Goal: Transaction & Acquisition: Purchase product/service

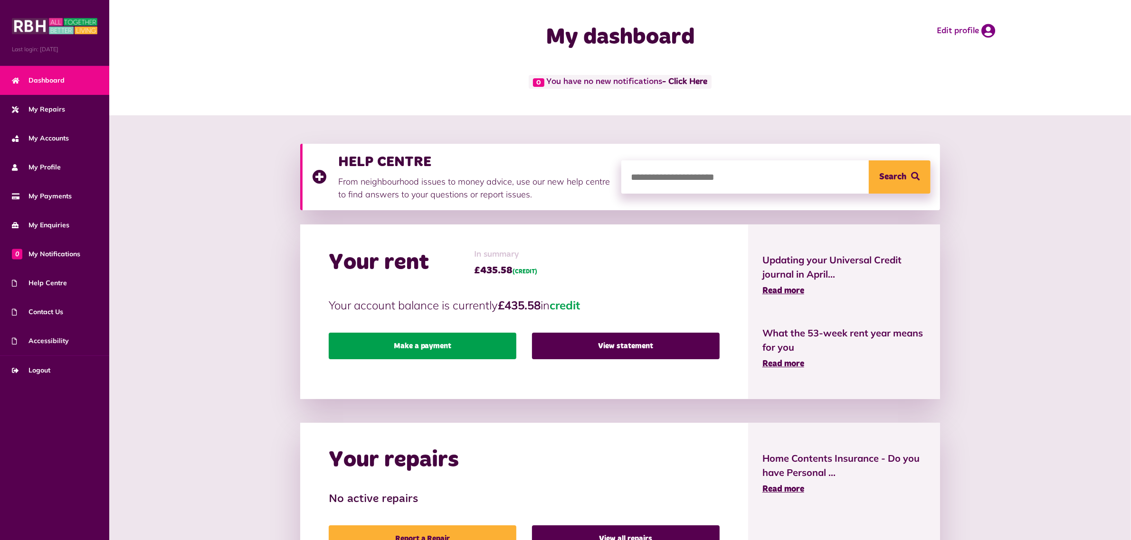
click at [357, 351] on link "Make a payment" at bounding box center [423, 346] width 188 height 27
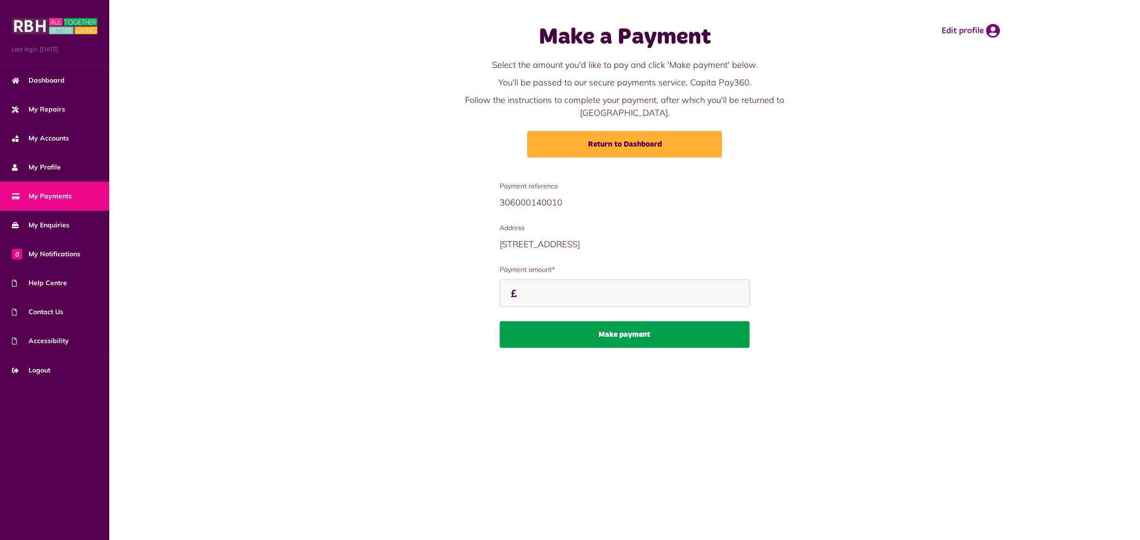
click at [540, 323] on button "Make payment" at bounding box center [624, 334] width 250 height 27
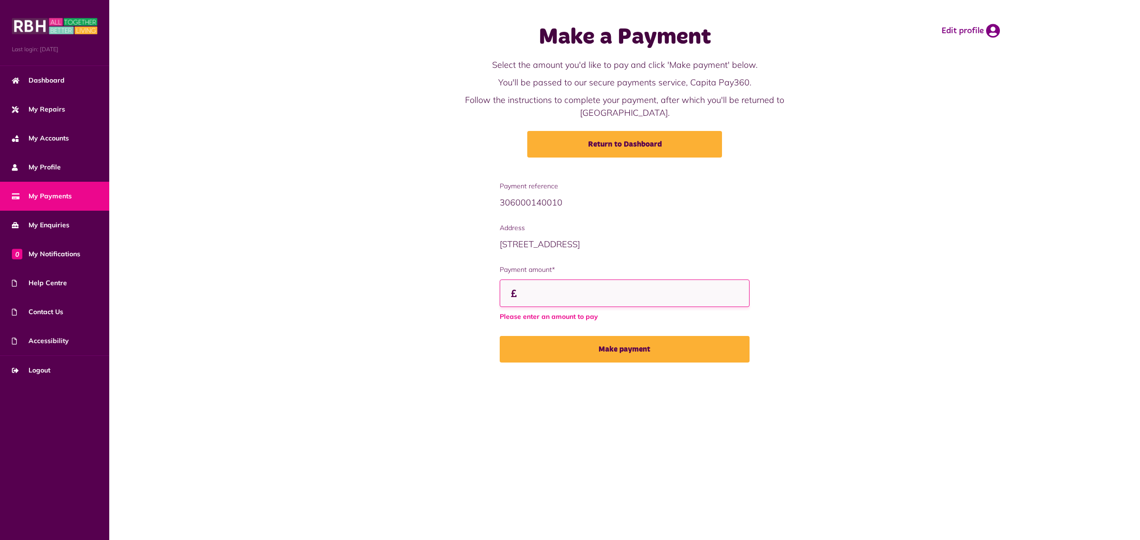
click at [594, 286] on input "Payment amount*" at bounding box center [624, 294] width 250 height 28
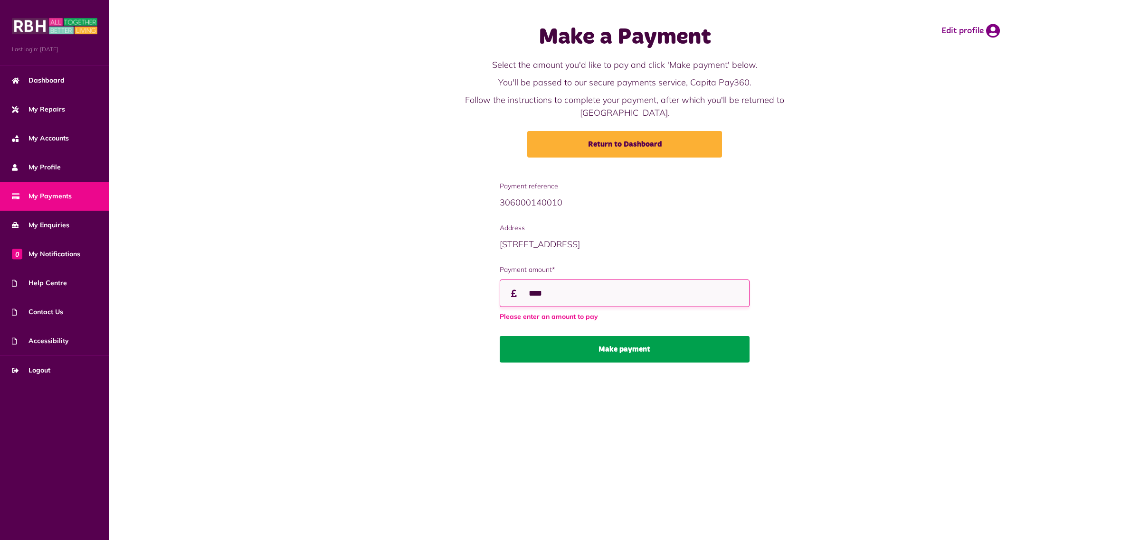
type input "****"
click at [644, 340] on div "Payment reference 306000140010 Address 14 Rydal Grove OL10 2BQ (CUR) Payment am…" at bounding box center [625, 279] width 260 height 196
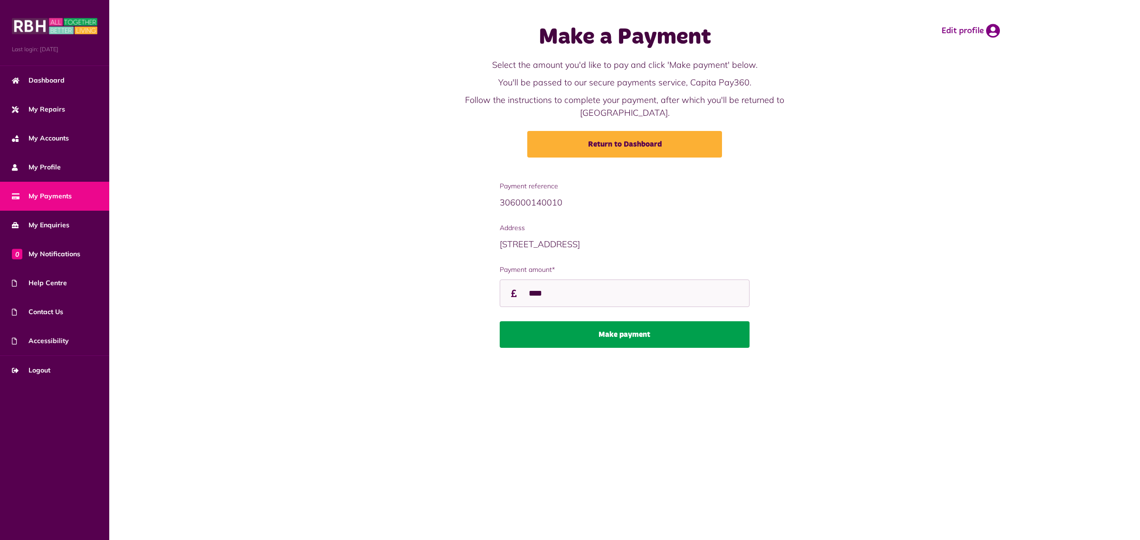
click at [594, 326] on button "Make payment" at bounding box center [624, 334] width 250 height 27
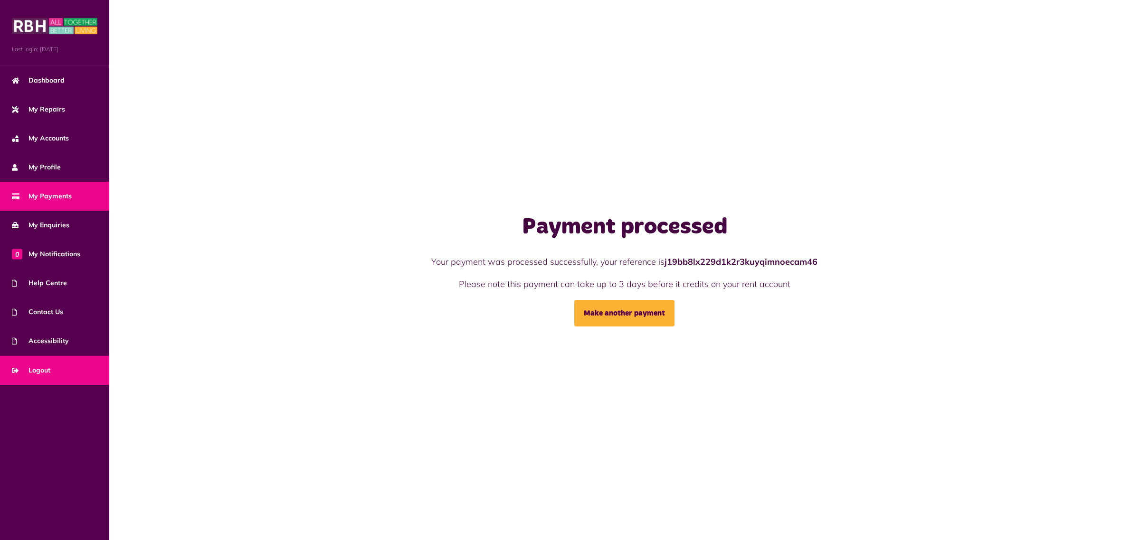
click at [52, 367] on link "Logout" at bounding box center [54, 370] width 109 height 29
